Goal: Transaction & Acquisition: Purchase product/service

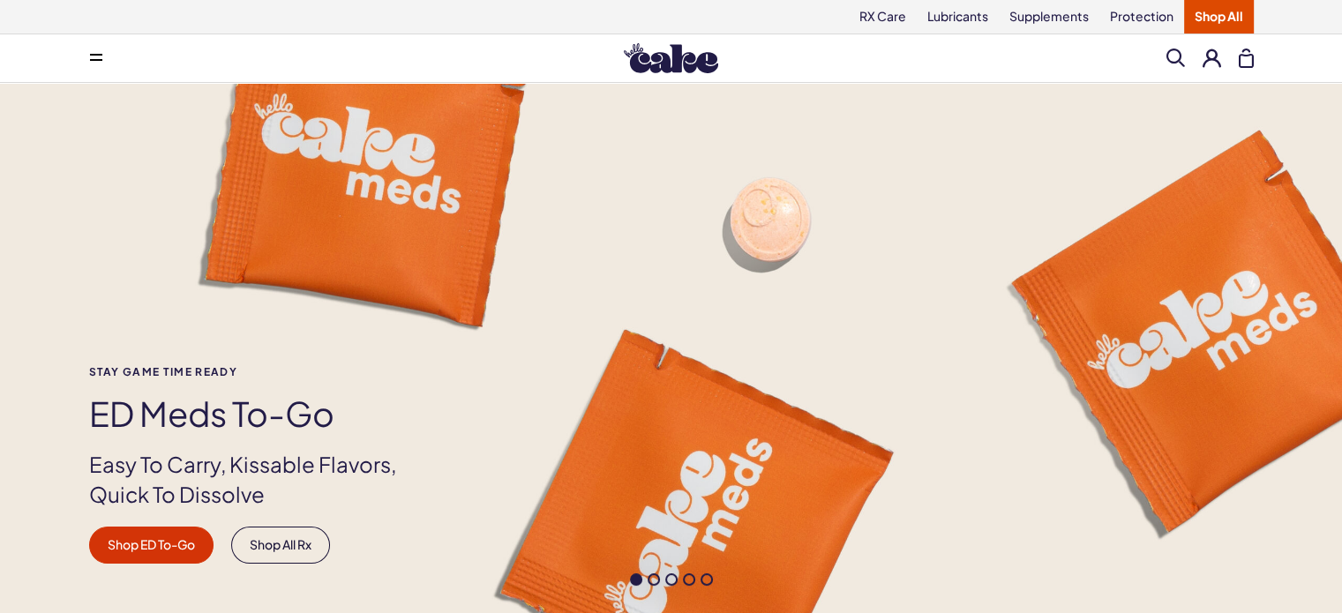
click at [1203, 56] on button at bounding box center [1212, 58] width 19 height 19
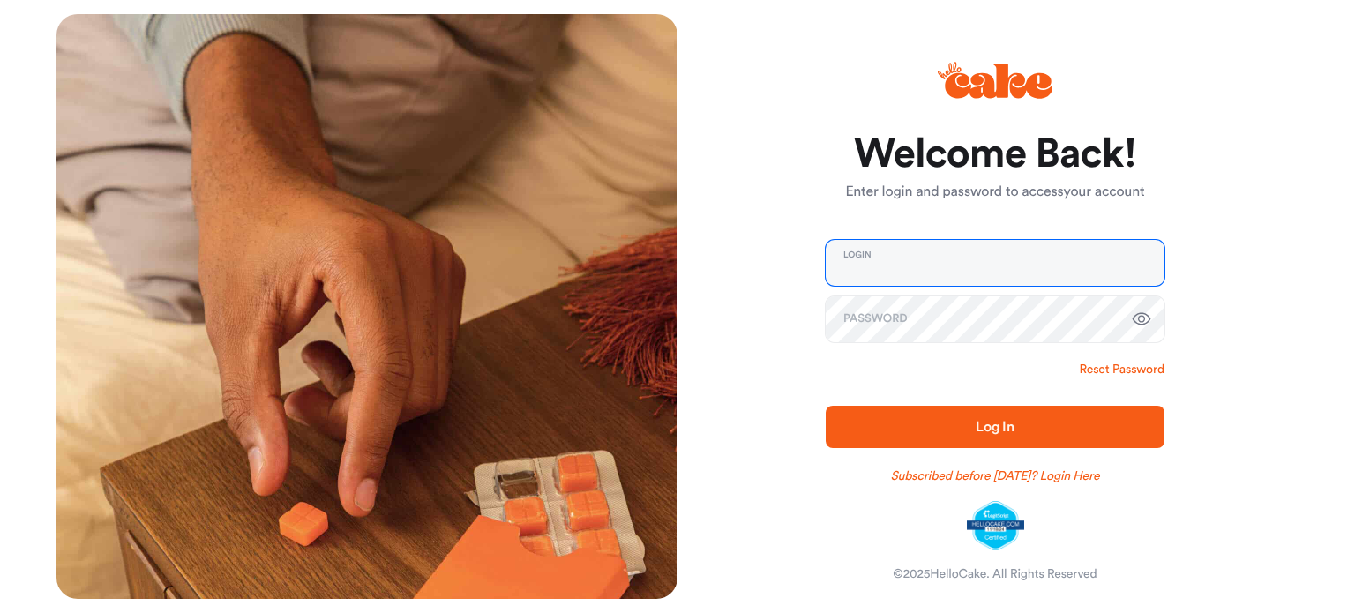
click at [866, 254] on input "email" at bounding box center [995, 263] width 339 height 46
type input "**********"
click at [826, 406] on button "Log In" at bounding box center [995, 427] width 339 height 42
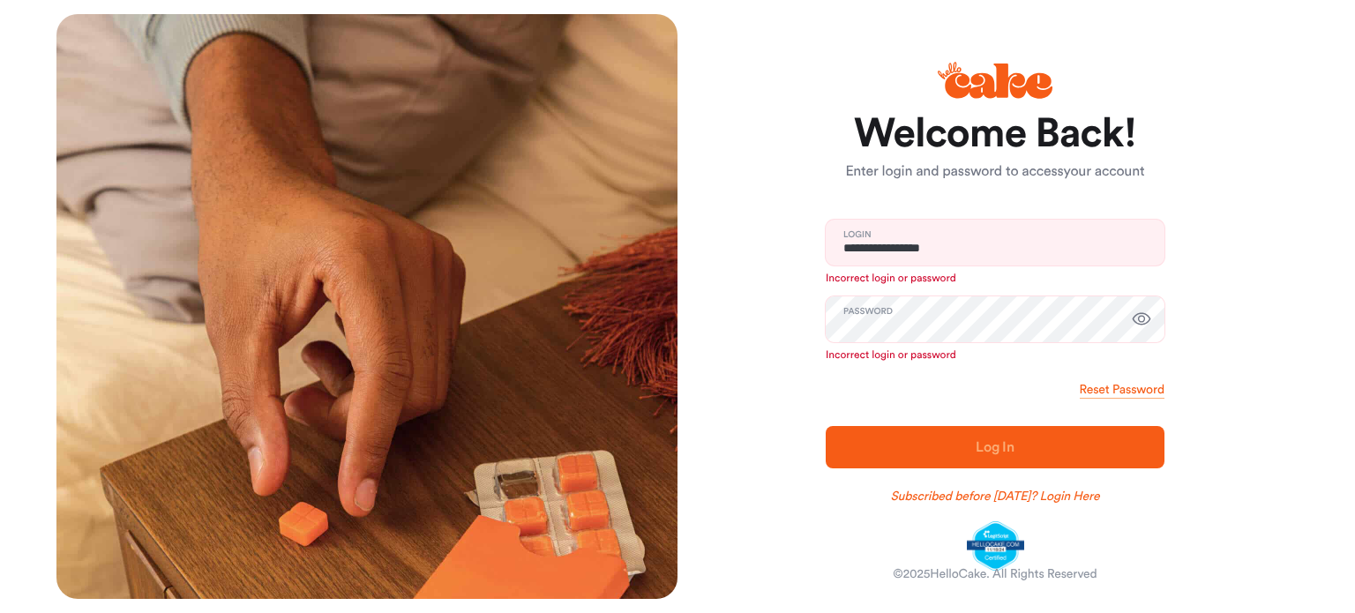
click at [1151, 325] on icon "button" at bounding box center [1141, 319] width 21 height 21
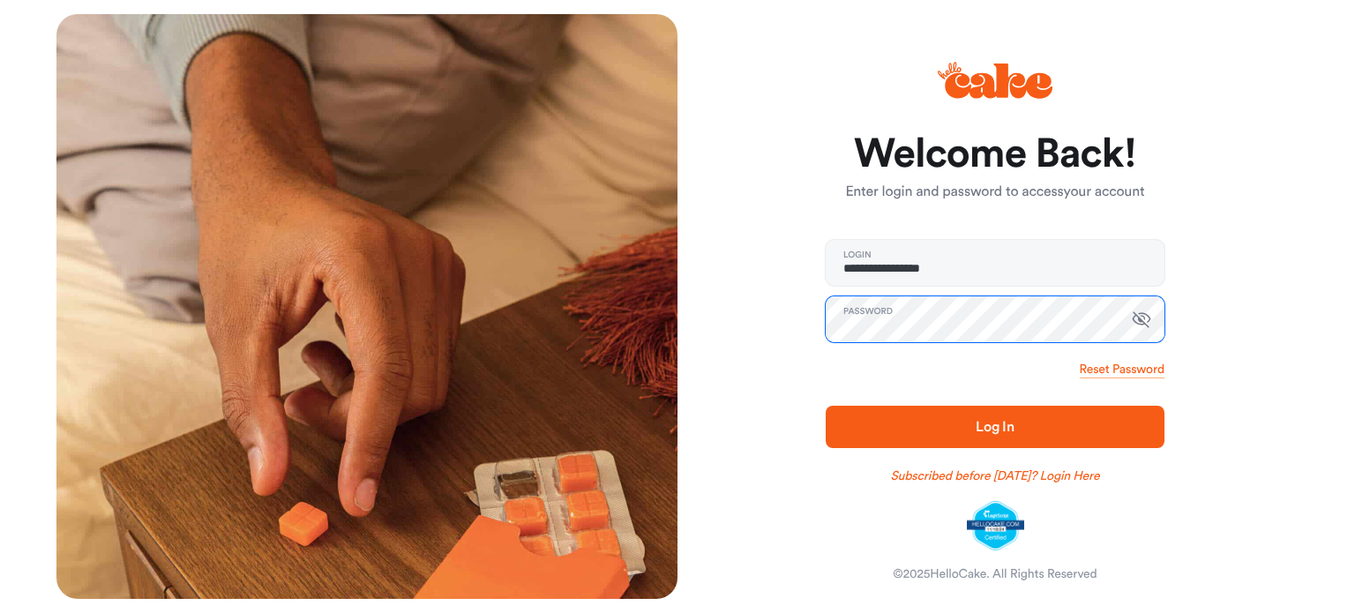
click at [826, 406] on button "Log In" at bounding box center [995, 427] width 339 height 42
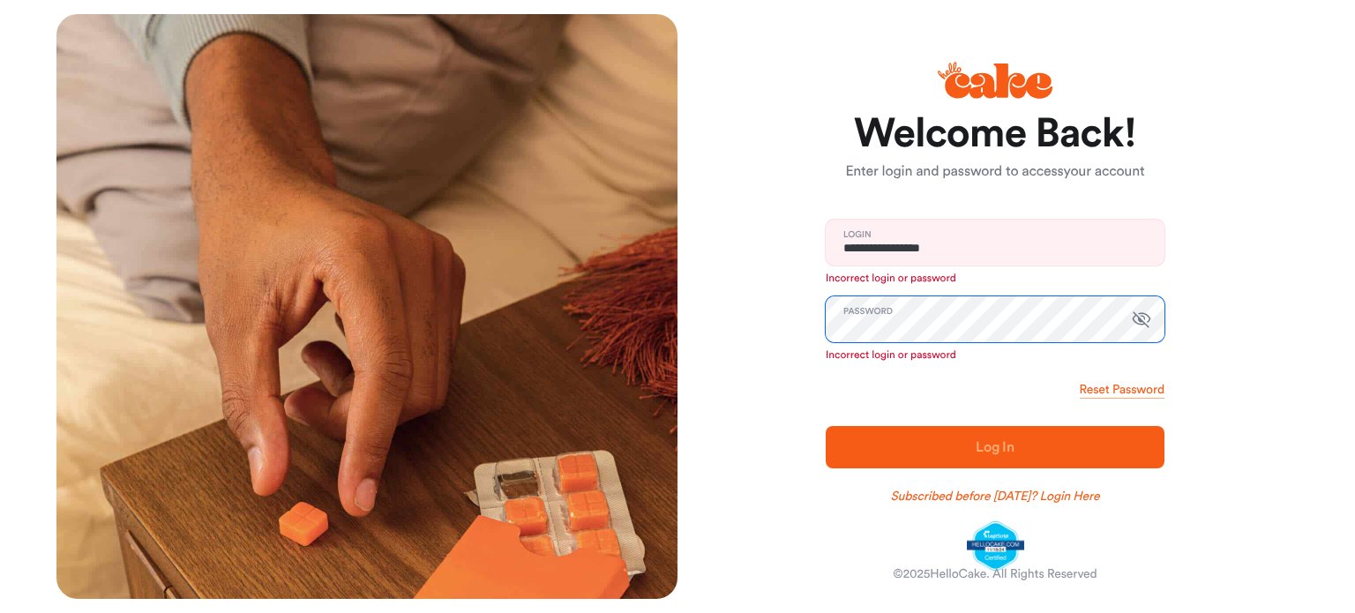
click at [579, 355] on div "**********" at bounding box center [677, 306] width 1270 height 613
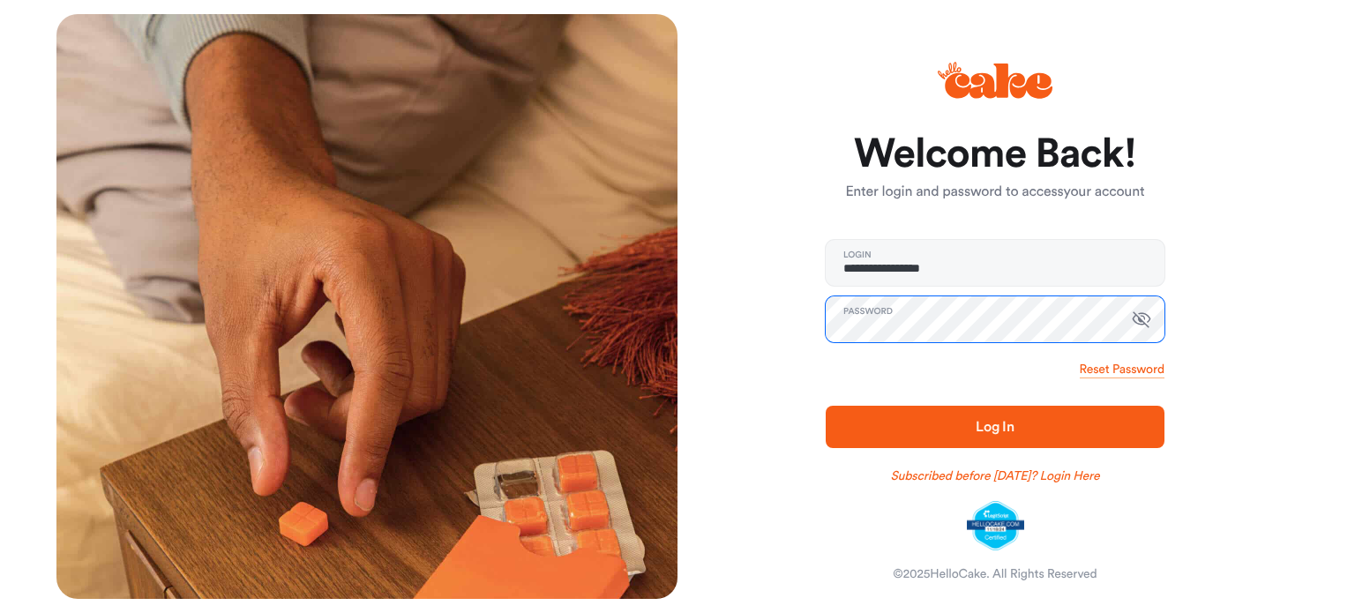
click at [826, 406] on button "Log In" at bounding box center [995, 427] width 339 height 42
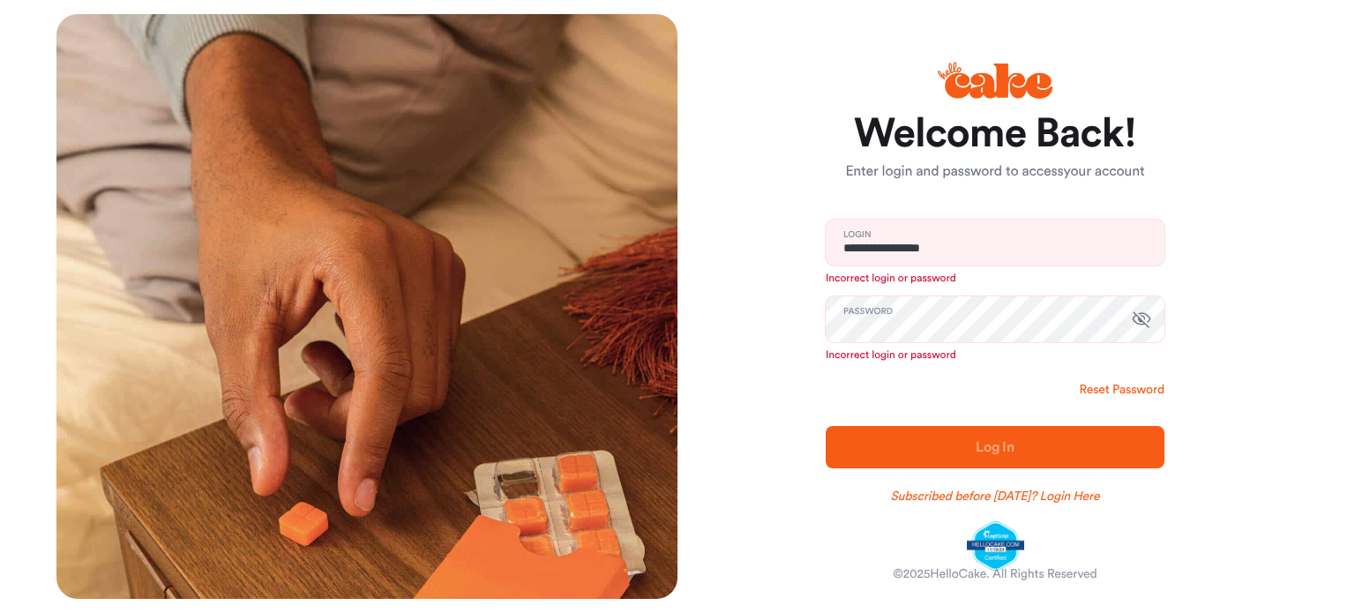
click at [1117, 384] on link "Reset Password" at bounding box center [1122, 390] width 85 height 18
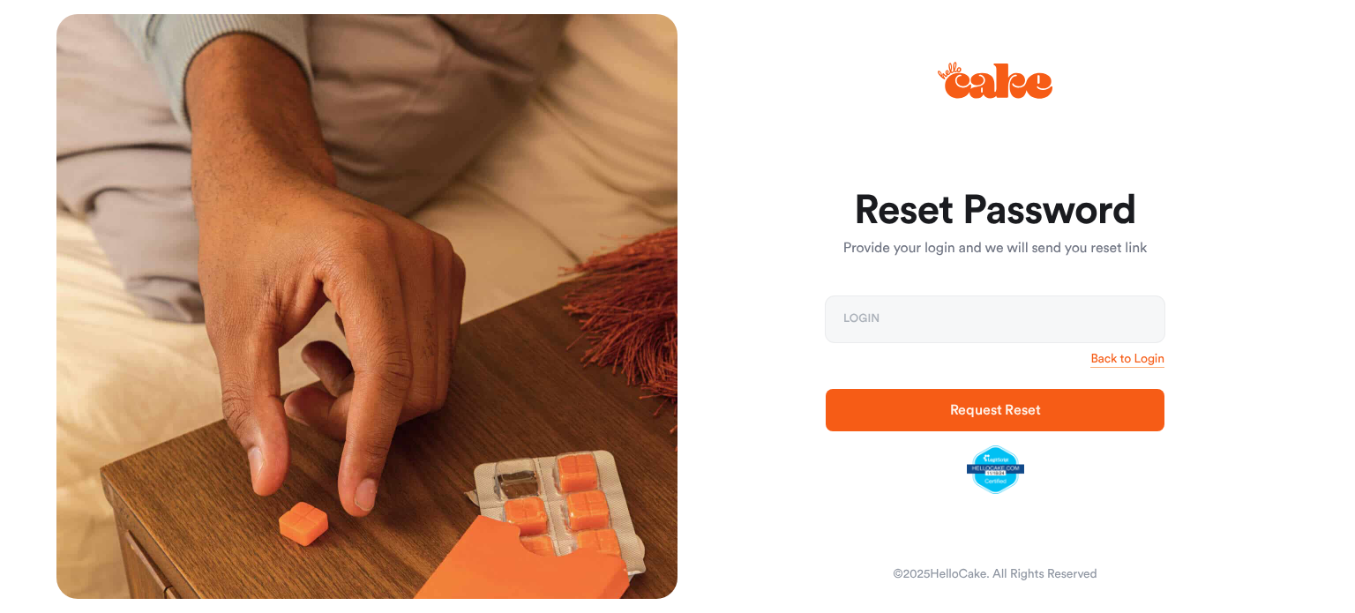
click at [873, 291] on form "Reset Password Provide your login and we will send you reset link Login Back to…" at bounding box center [995, 342] width 339 height 305
click at [876, 329] on input "email" at bounding box center [995, 319] width 339 height 46
type input "**********"
click at [911, 415] on span "Request Reset" at bounding box center [995, 410] width 282 height 21
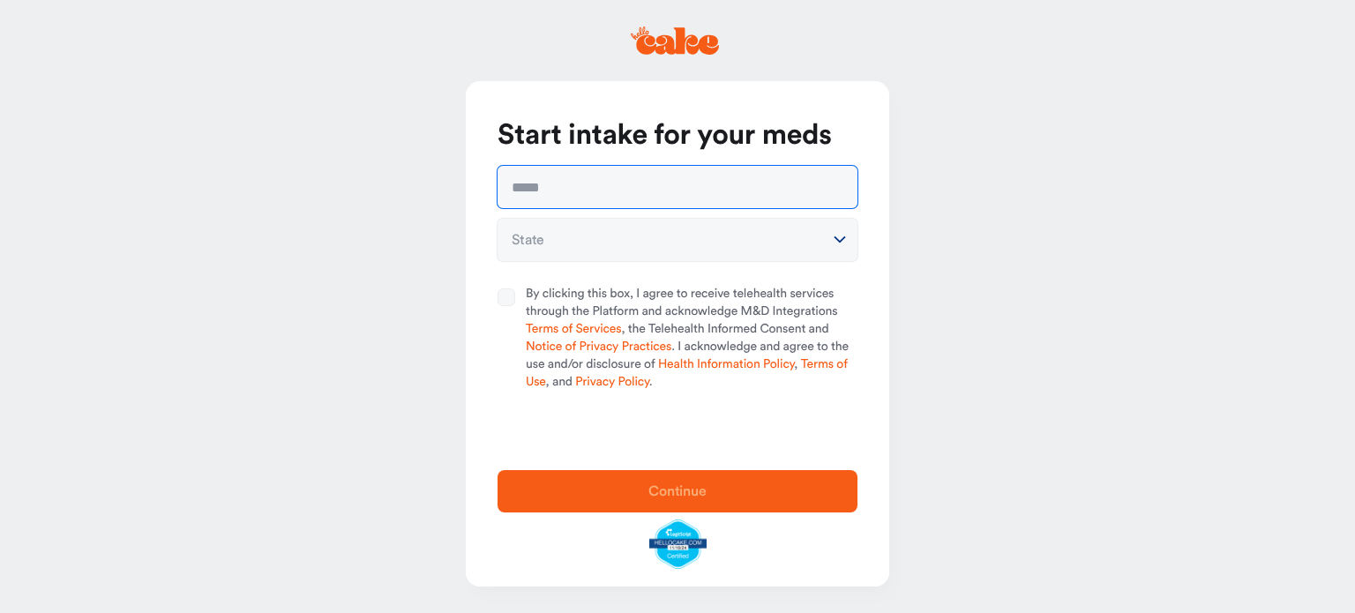
click at [600, 197] on input "text" at bounding box center [678, 187] width 360 height 42
type input "**********"
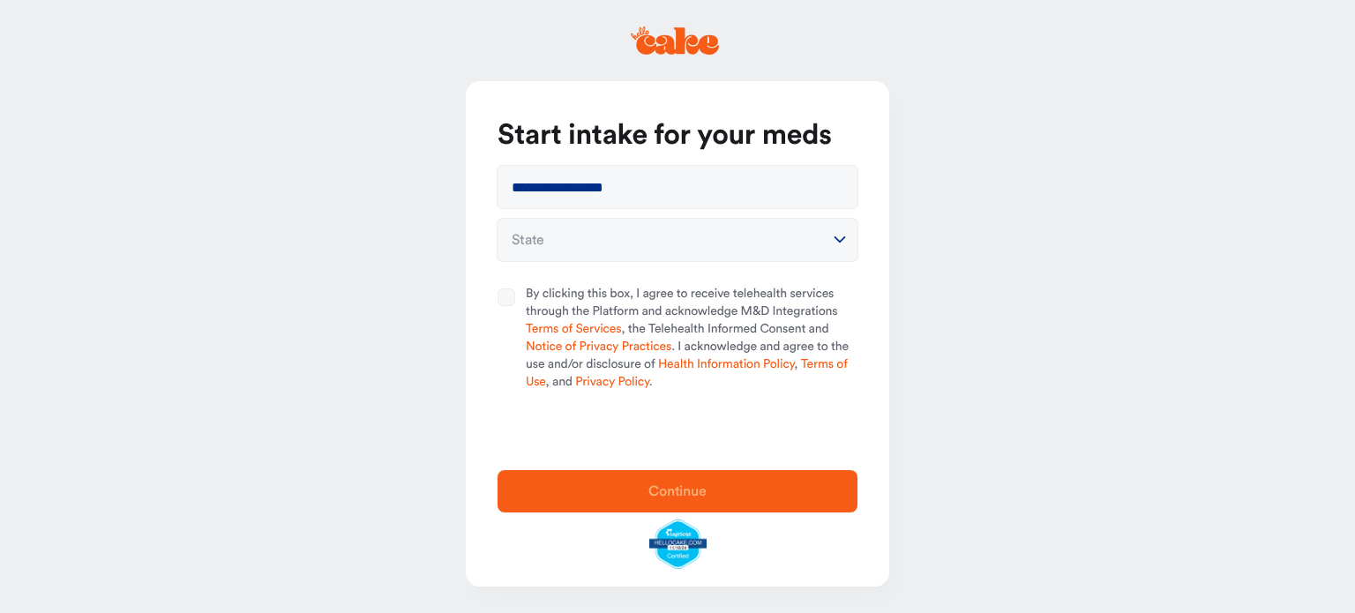
click at [605, 253] on html "**********" at bounding box center [677, 306] width 1355 height 613
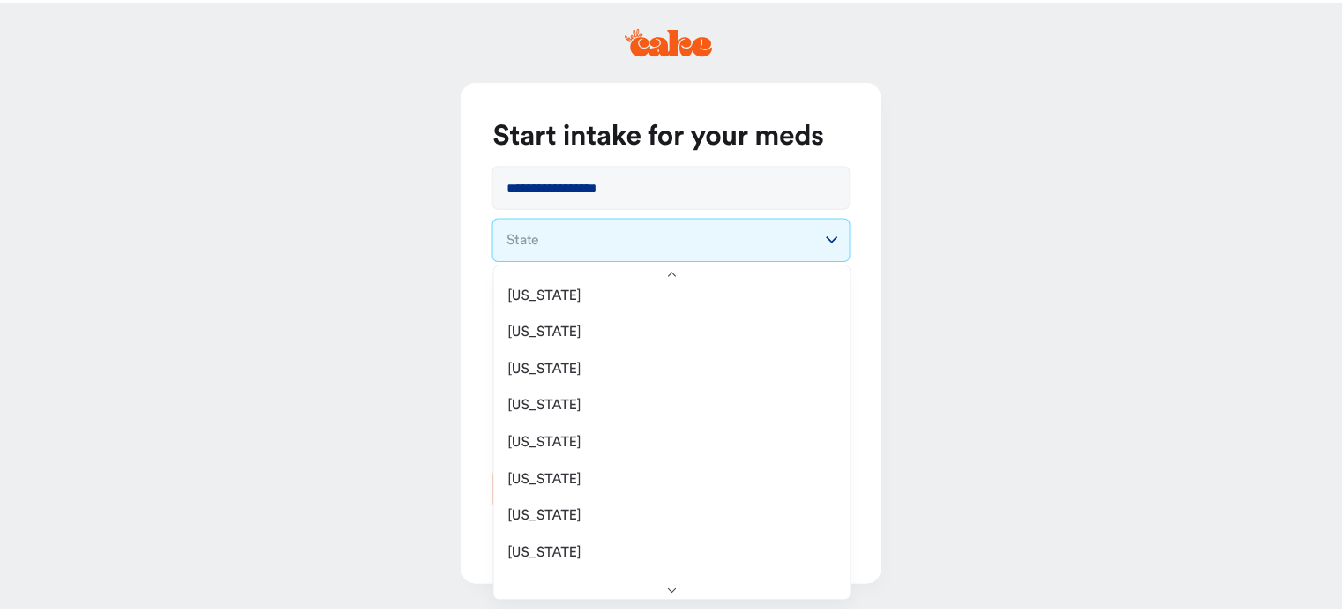
scroll to position [265, 0]
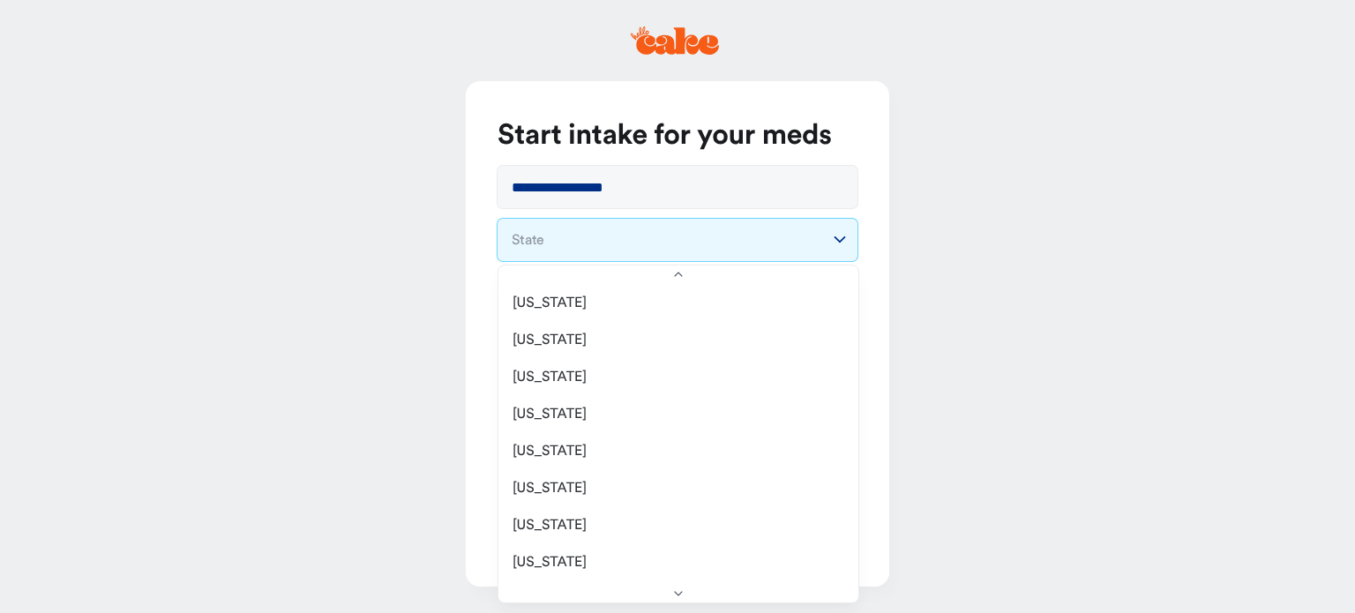
select select "**"
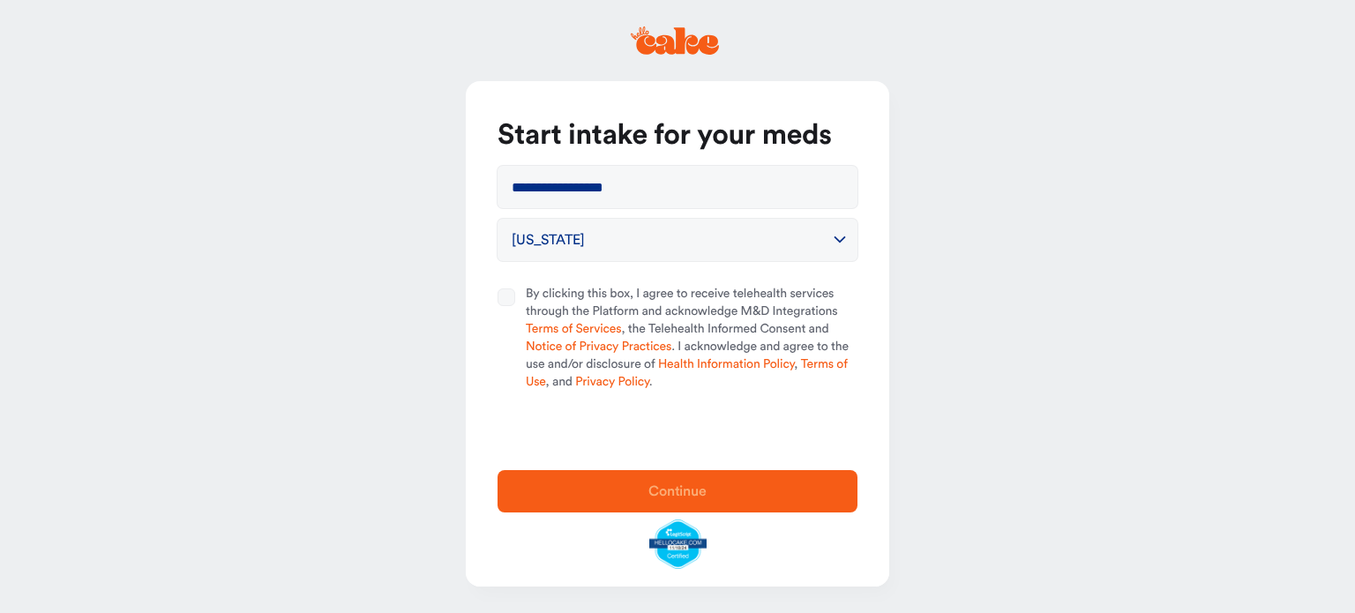
click at [501, 292] on button "By clicking this box, I agree to receive telehealth services through the Platfo…" at bounding box center [507, 298] width 18 height 18
click at [674, 462] on div "Continue" at bounding box center [677, 520] width 423 height 134
click at [667, 486] on span "Continue" at bounding box center [677, 491] width 58 height 14
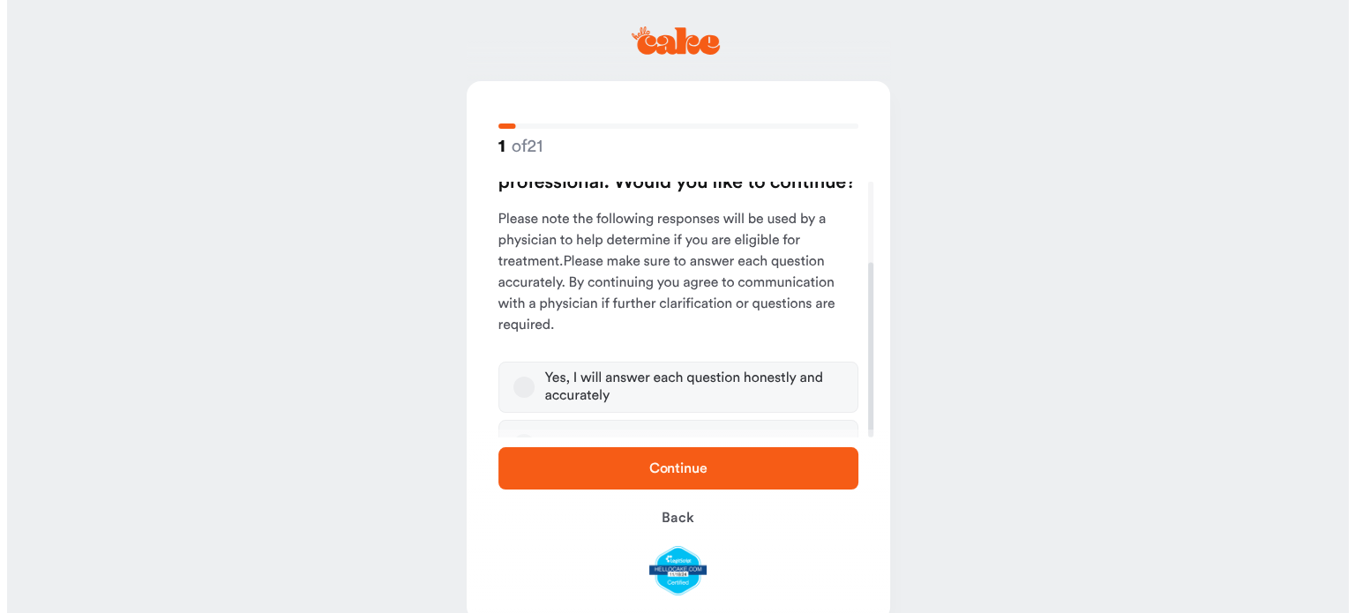
scroll to position [117, 0]
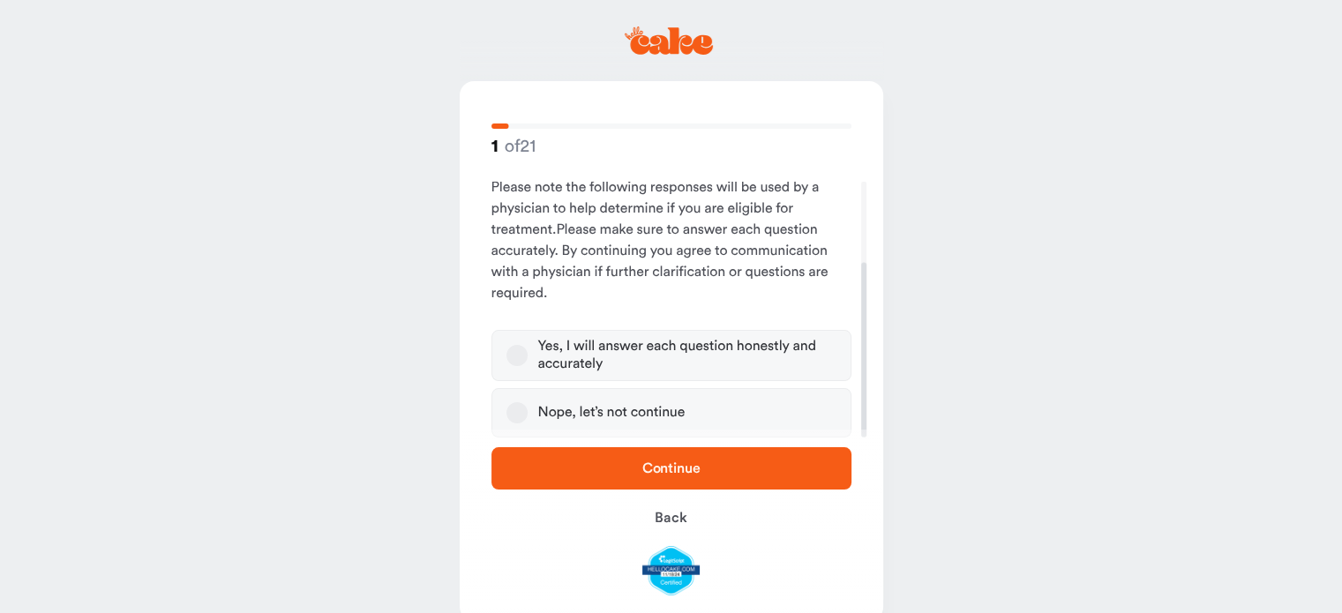
click at [588, 366] on div "Yes, I will answer each question honestly and accurately" at bounding box center [687, 355] width 298 height 35
click at [528, 366] on button "Yes, I will answer each question honestly and accurately" at bounding box center [516, 355] width 21 height 21
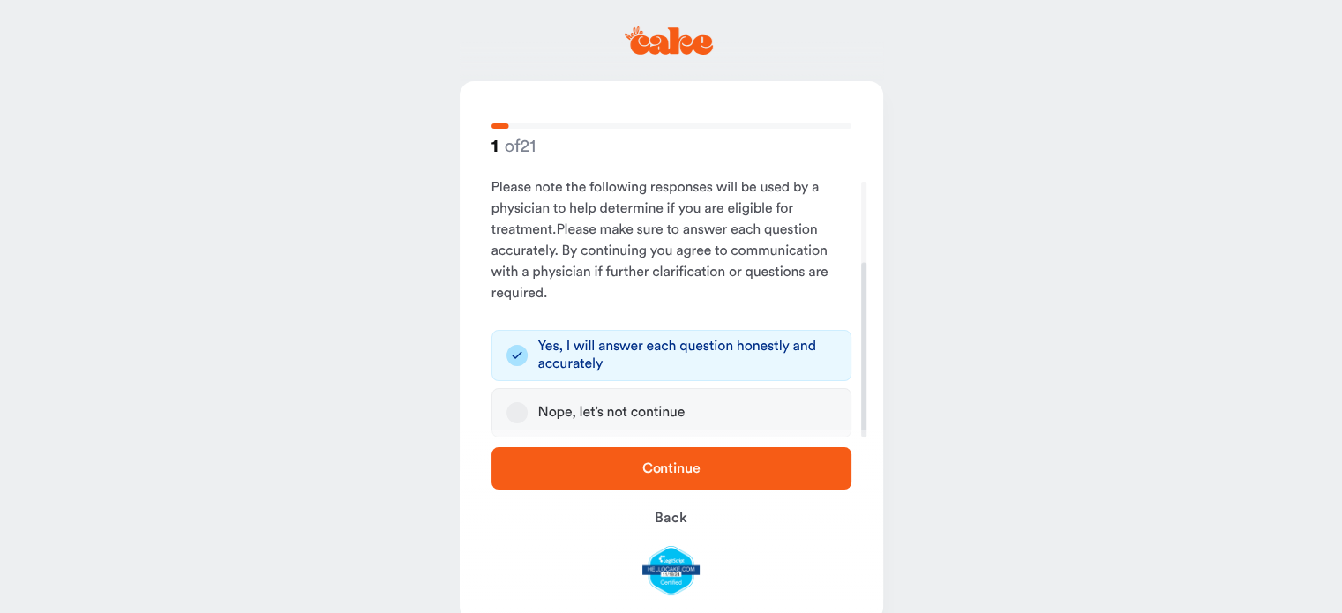
click at [731, 483] on button "Continue" at bounding box center [671, 468] width 360 height 42
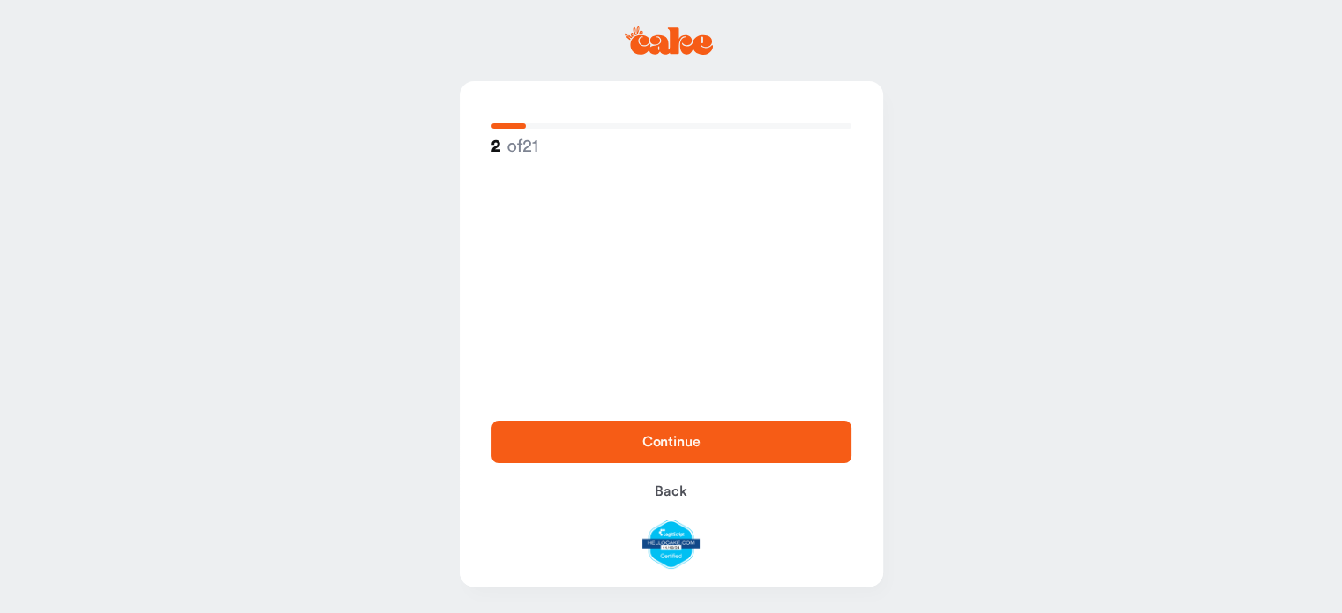
scroll to position [0, 0]
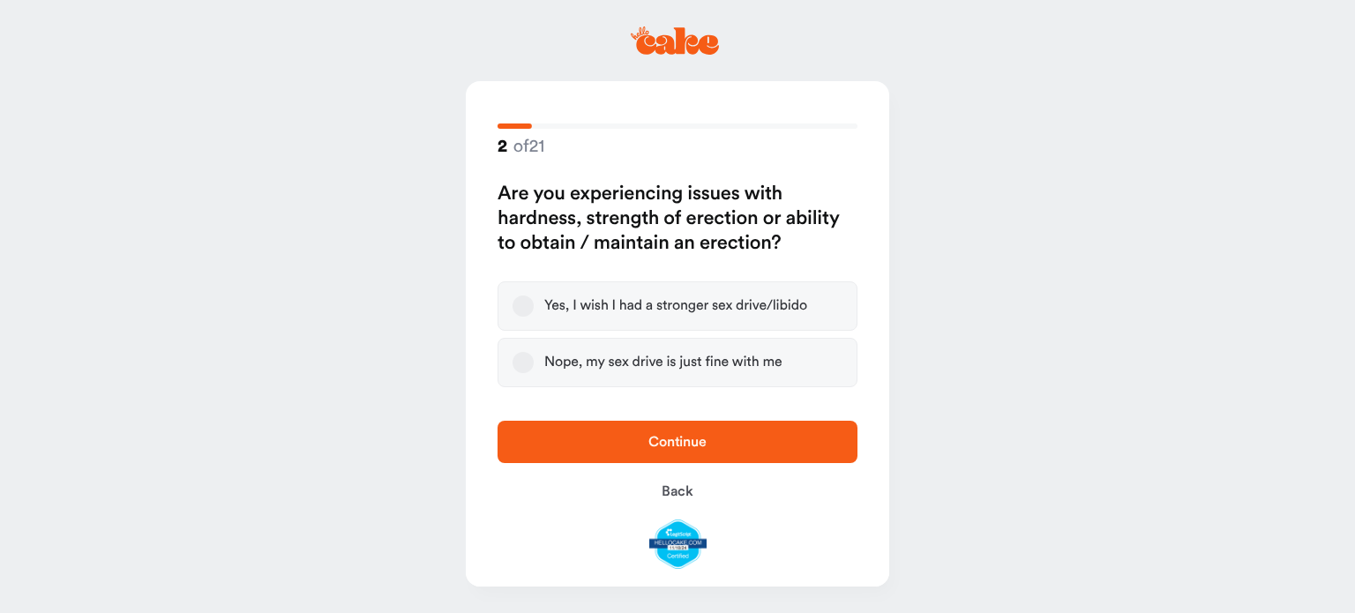
click at [701, 367] on div "Nope, my sex drive is just fine with me" at bounding box center [663, 363] width 238 height 18
click at [534, 367] on button "Nope, my sex drive is just fine with me" at bounding box center [523, 362] width 21 height 21
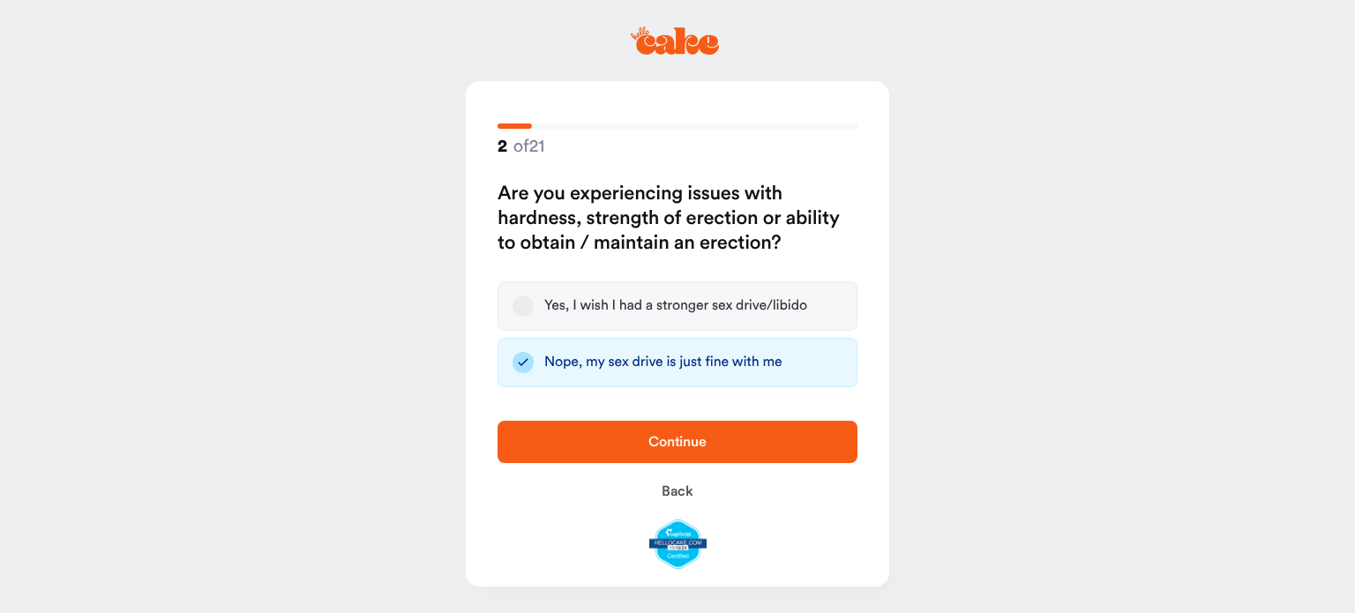
click at [736, 440] on span "Continue" at bounding box center [678, 441] width 304 height 21
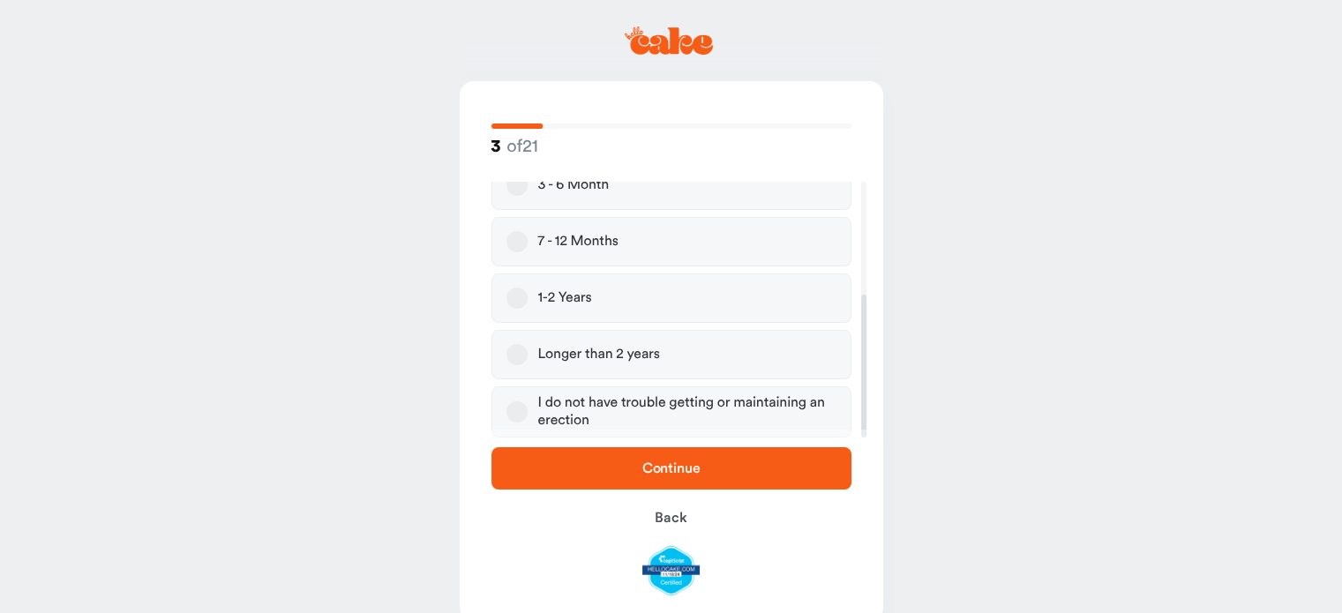
scroll to position [34, 0]
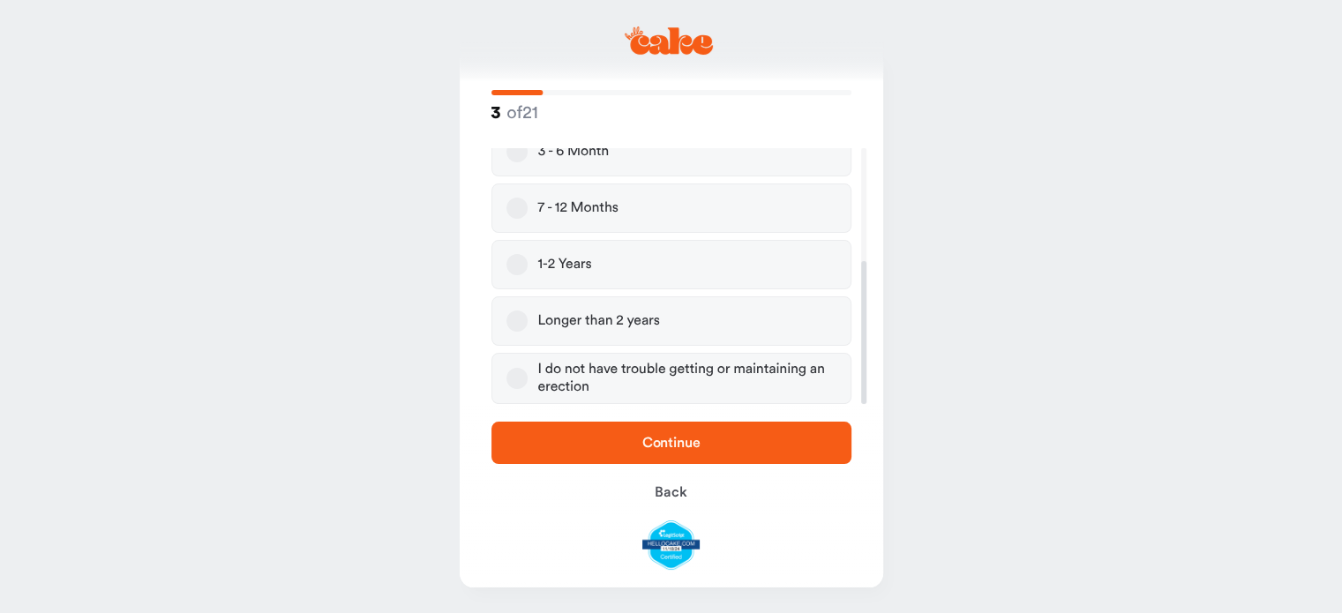
click at [660, 371] on div "I do not have trouble getting or maintaining an erection" at bounding box center [687, 378] width 298 height 35
click at [528, 371] on button "I do not have trouble getting or maintaining an erection" at bounding box center [516, 378] width 21 height 21
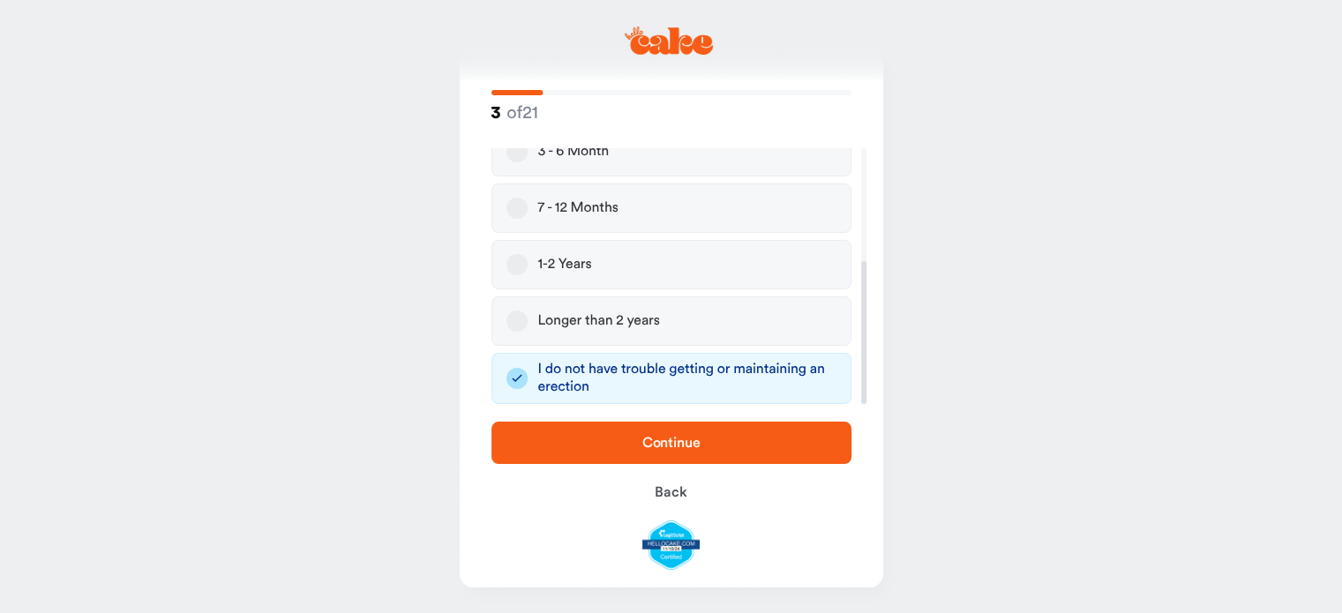
click at [669, 423] on button "Continue" at bounding box center [671, 443] width 360 height 42
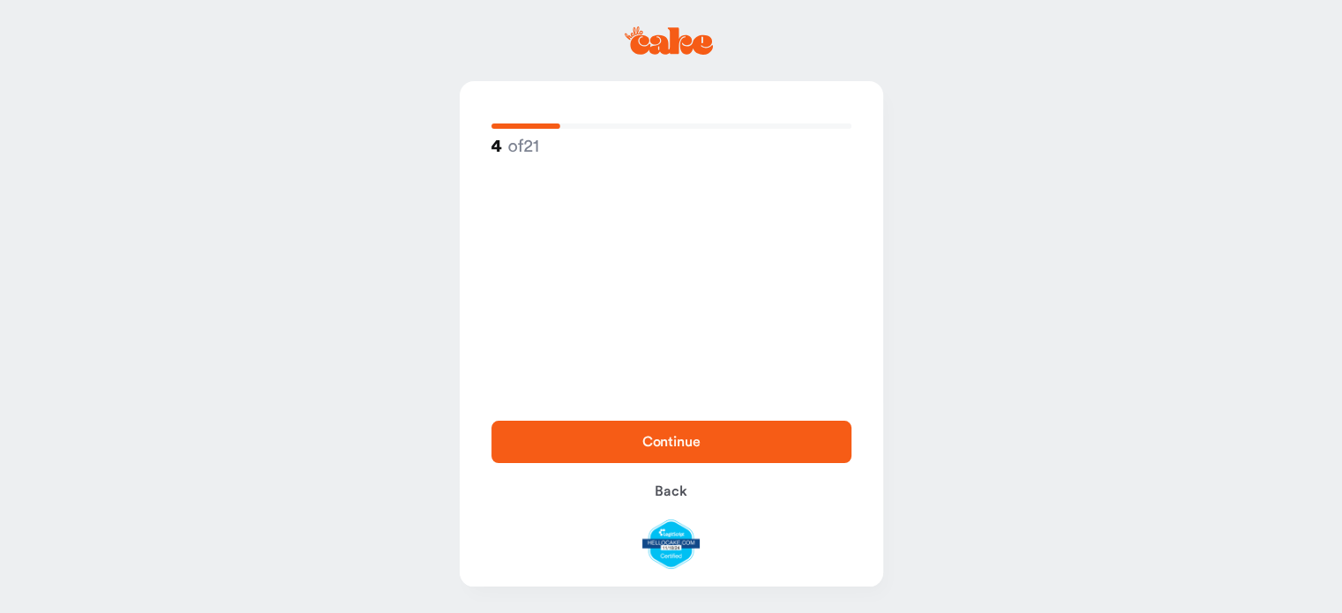
scroll to position [0, 0]
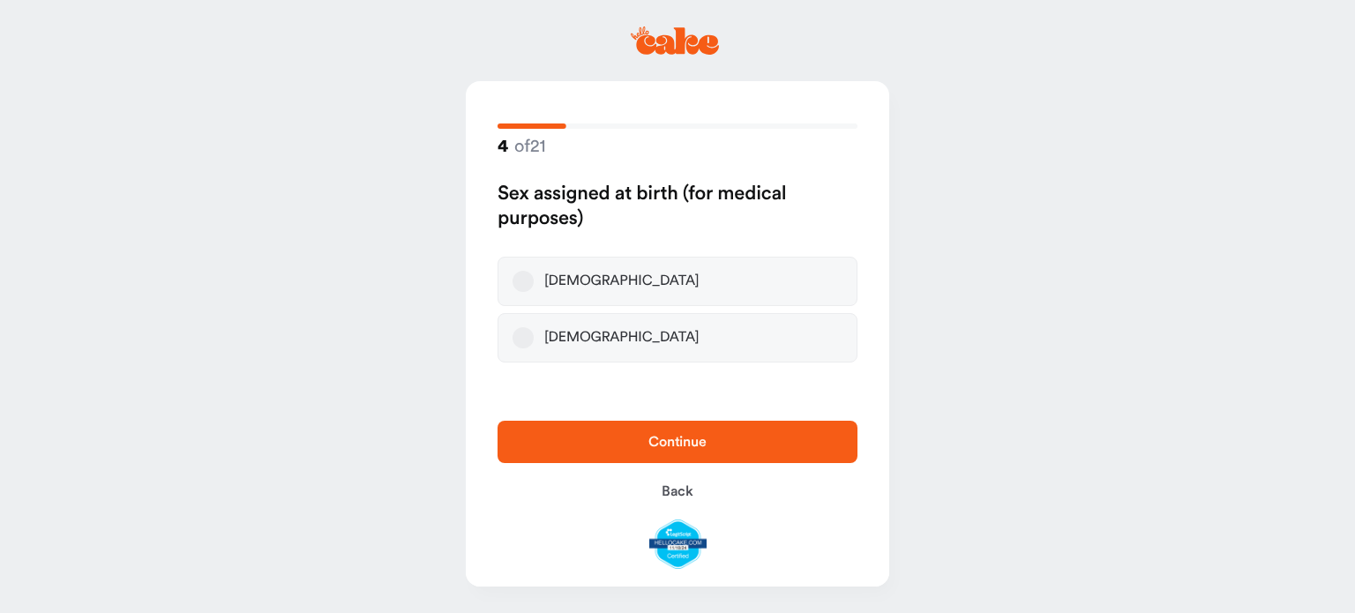
click at [610, 334] on label "Female" at bounding box center [678, 337] width 360 height 49
click at [534, 334] on button "Female" at bounding box center [523, 337] width 21 height 21
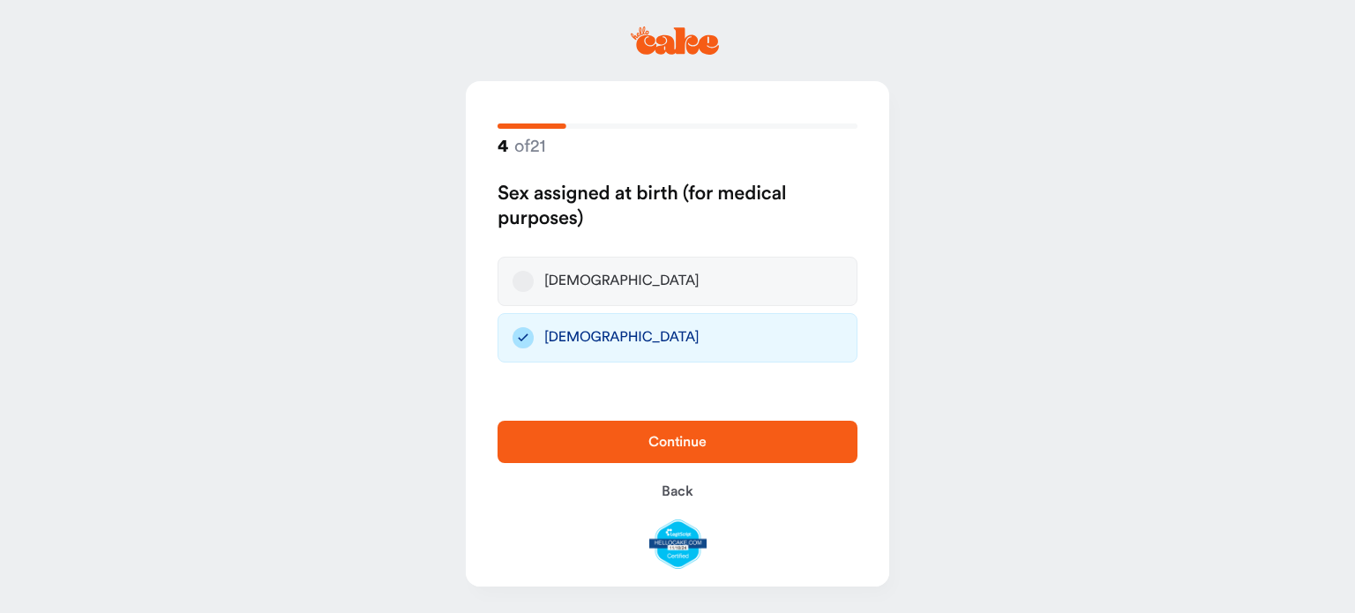
click at [678, 467] on div "Continue Back" at bounding box center [677, 495] width 423 height 184
click at [678, 453] on button "Continue" at bounding box center [678, 442] width 360 height 42
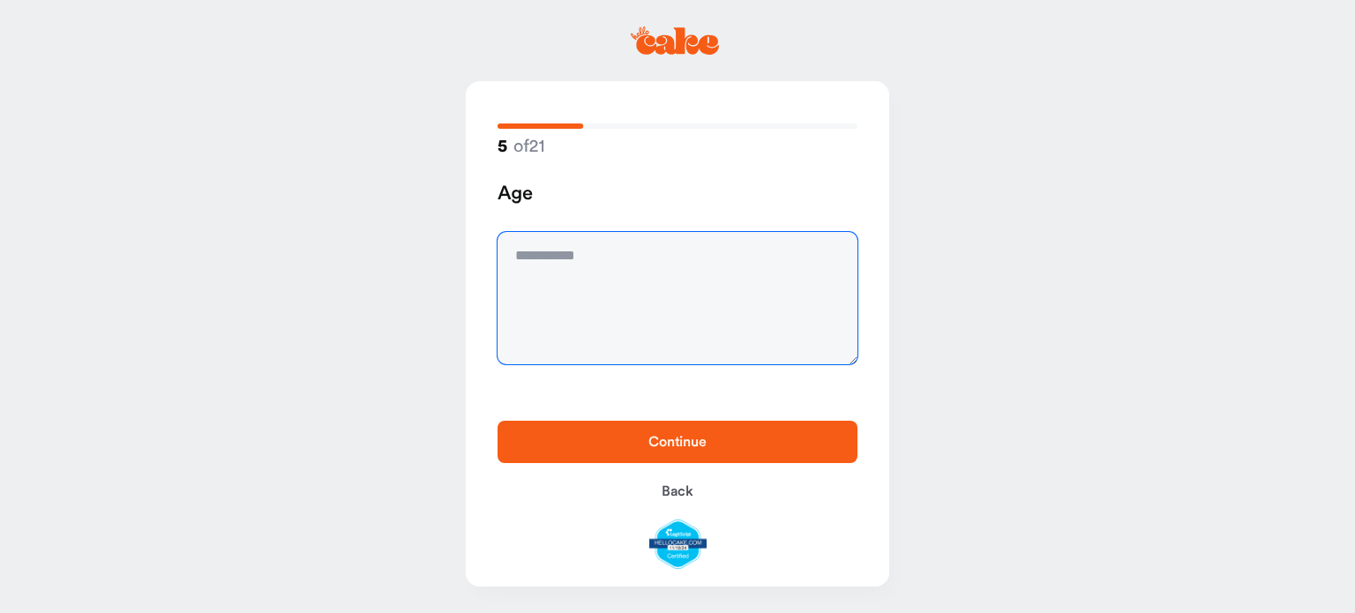
click at [638, 314] on textarea at bounding box center [678, 298] width 360 height 132
type textarea "**"
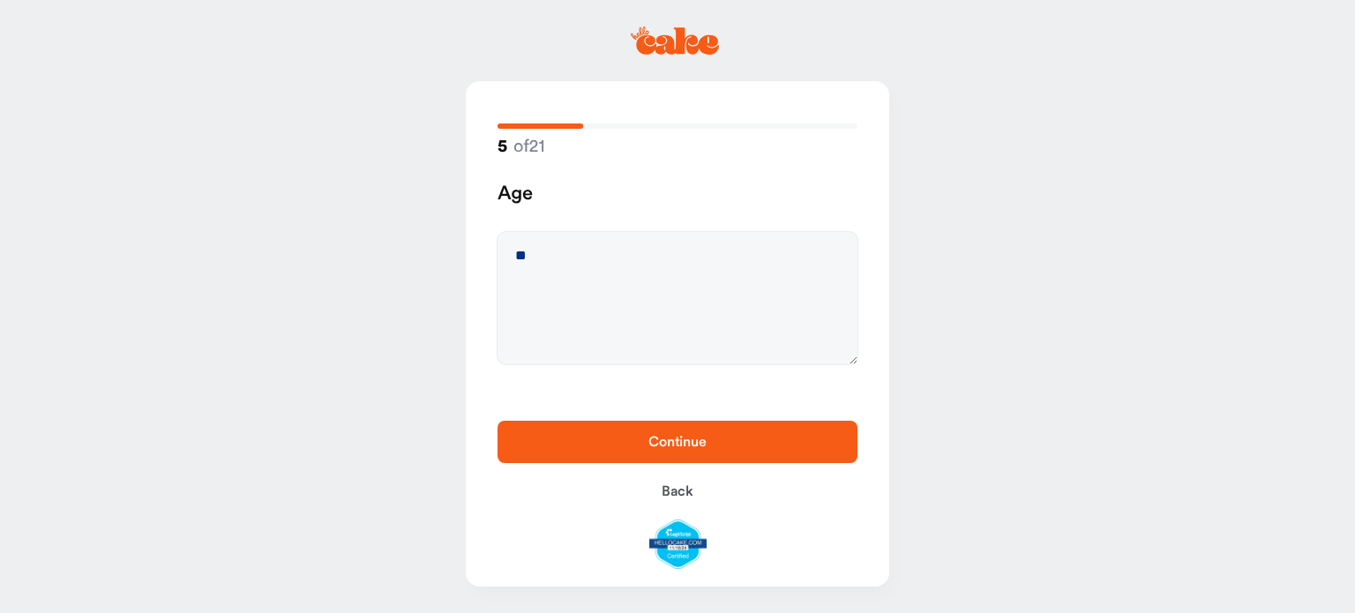
click at [693, 448] on span "Continue" at bounding box center [677, 442] width 58 height 14
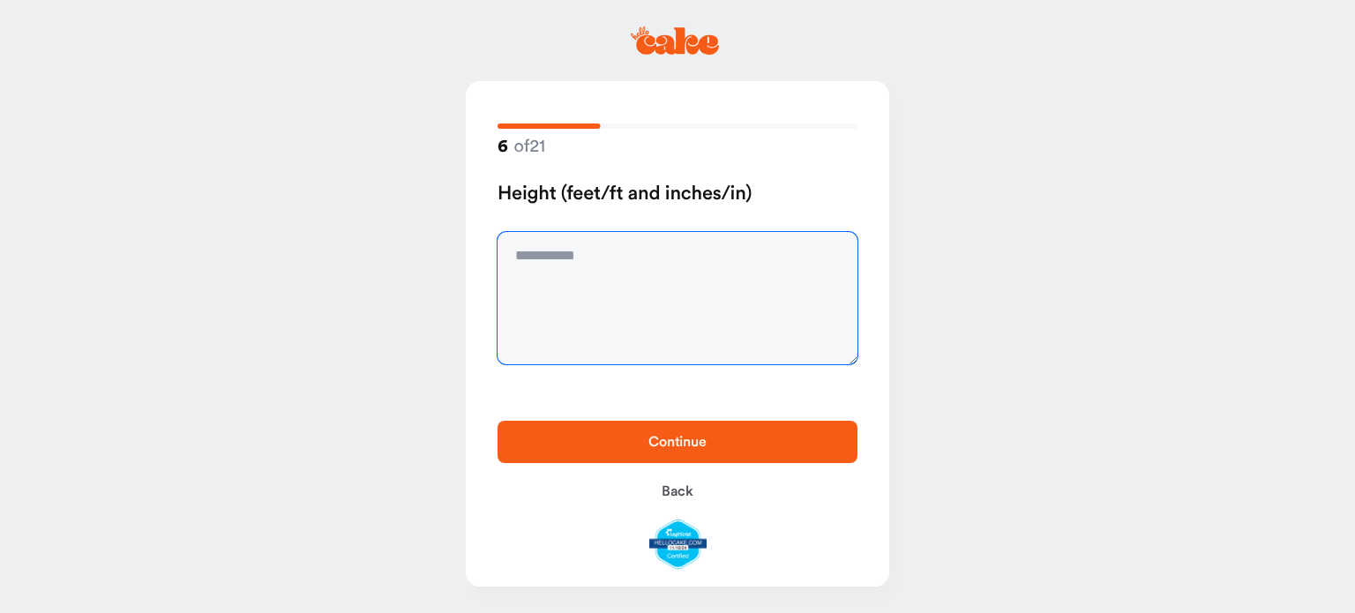
click at [600, 246] on textarea at bounding box center [678, 298] width 360 height 132
type textarea "***"
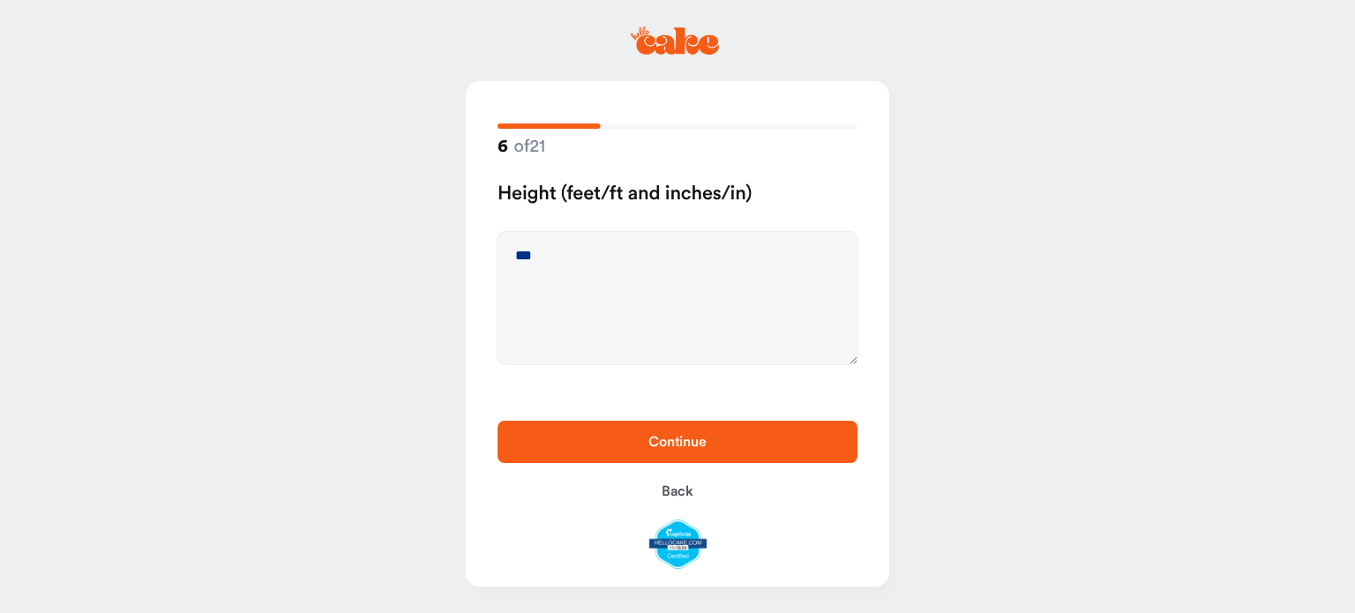
drag, startPoint x: 627, startPoint y: 430, endPoint x: 631, endPoint y: 447, distance: 18.0
click at [627, 431] on button "Continue" at bounding box center [678, 442] width 360 height 42
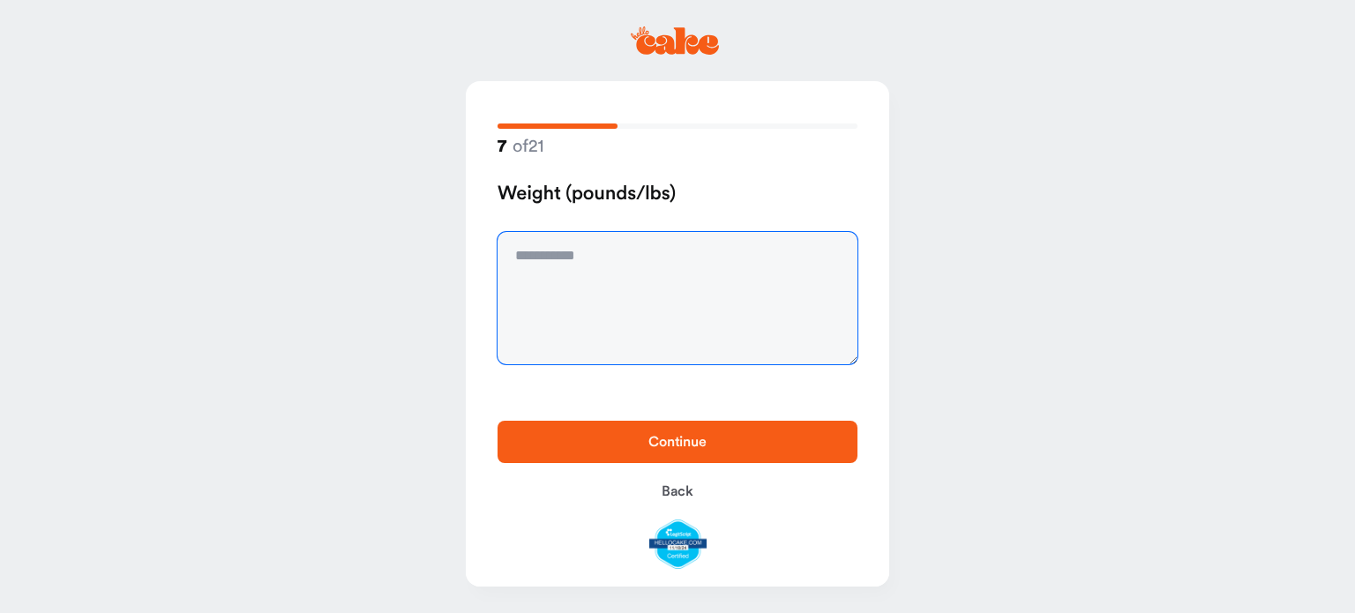
click at [589, 265] on textarea at bounding box center [678, 298] width 360 height 132
type textarea "***"
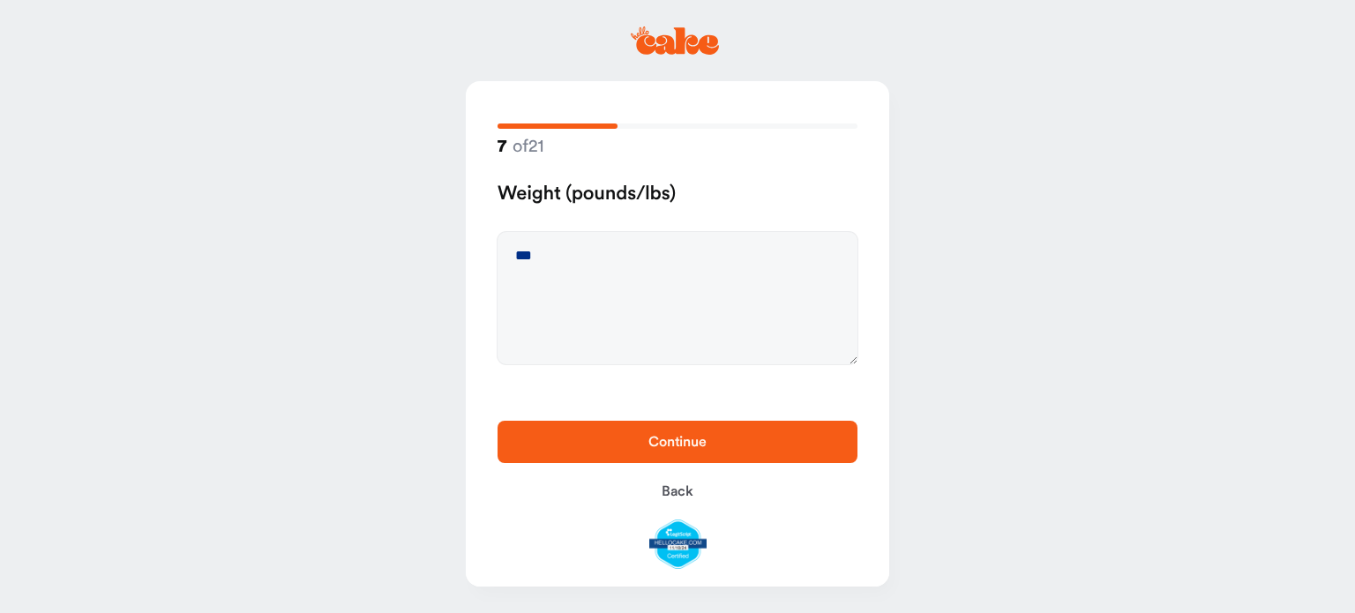
click at [768, 461] on button "Continue" at bounding box center [678, 442] width 360 height 42
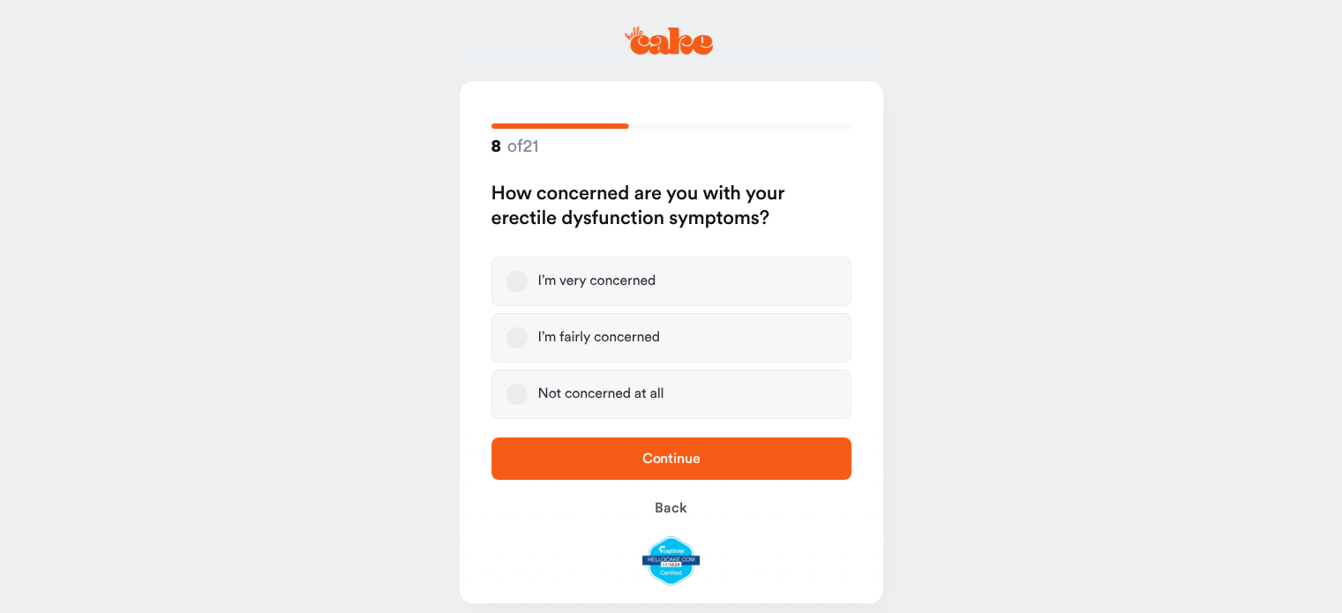
click at [696, 400] on label "Not concerned at all" at bounding box center [671, 394] width 360 height 49
click at [528, 400] on button "Not concerned at all" at bounding box center [516, 394] width 21 height 21
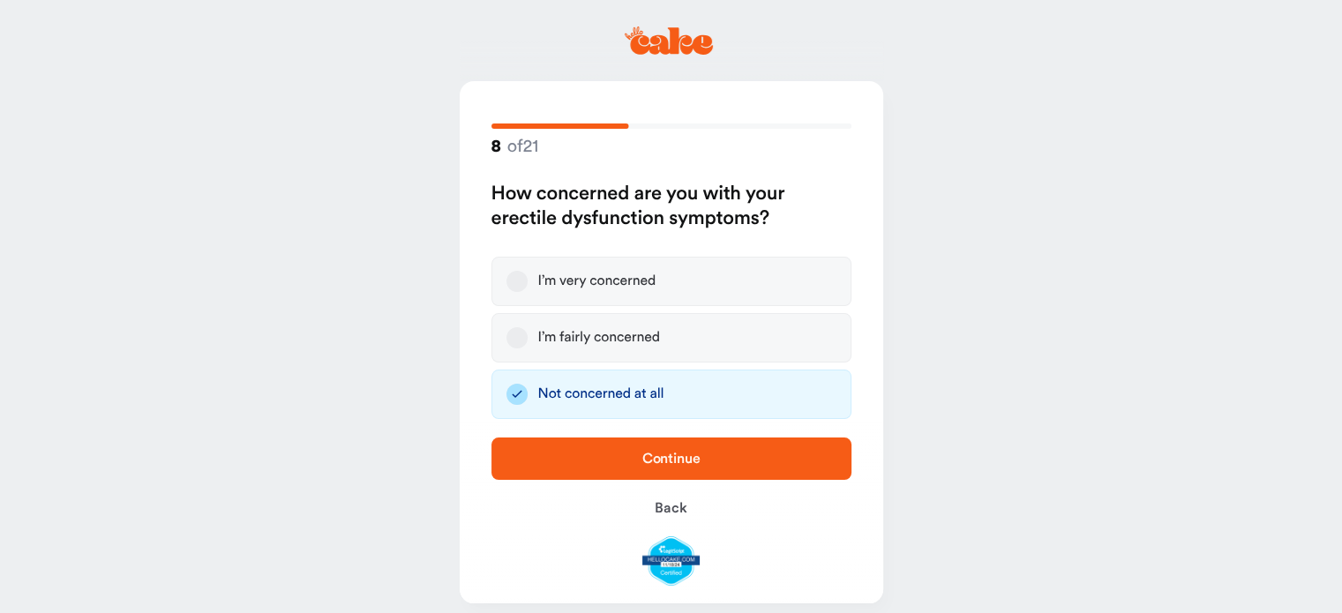
click at [738, 462] on span "Continue" at bounding box center [672, 458] width 304 height 21
